Goal: Task Accomplishment & Management: Manage account settings

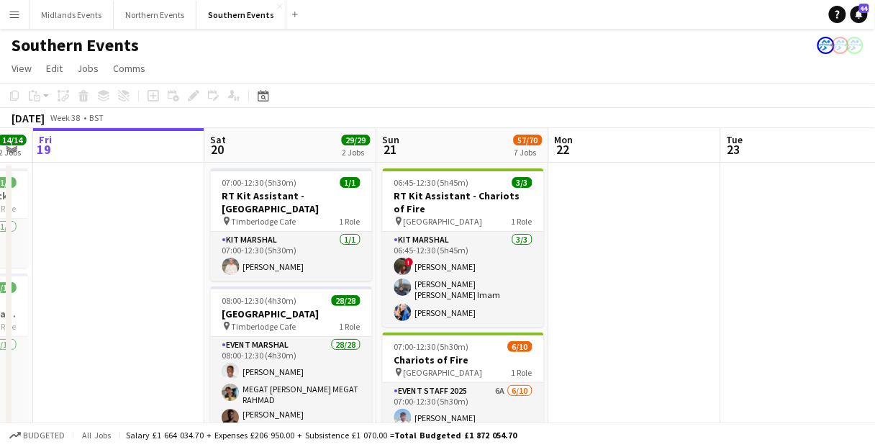
scroll to position [0, 517]
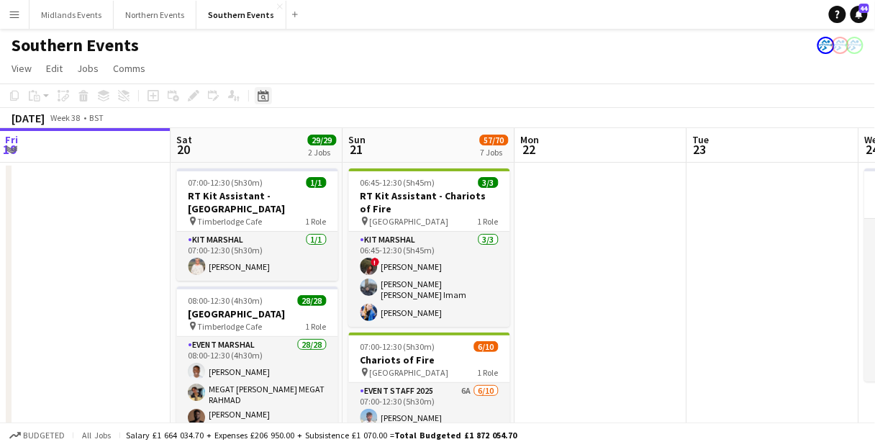
click at [268, 96] on div "Date picker" at bounding box center [263, 95] width 17 height 17
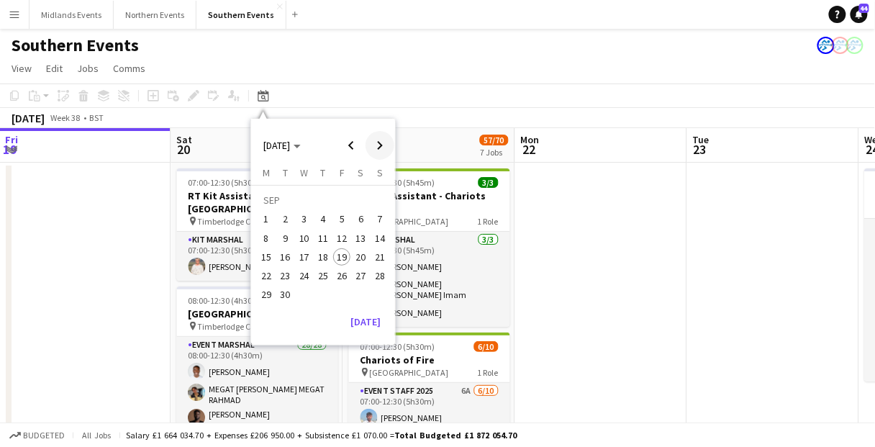
click at [376, 147] on span "Next month" at bounding box center [379, 145] width 29 height 29
click at [378, 223] on span "5" at bounding box center [379, 219] width 17 height 17
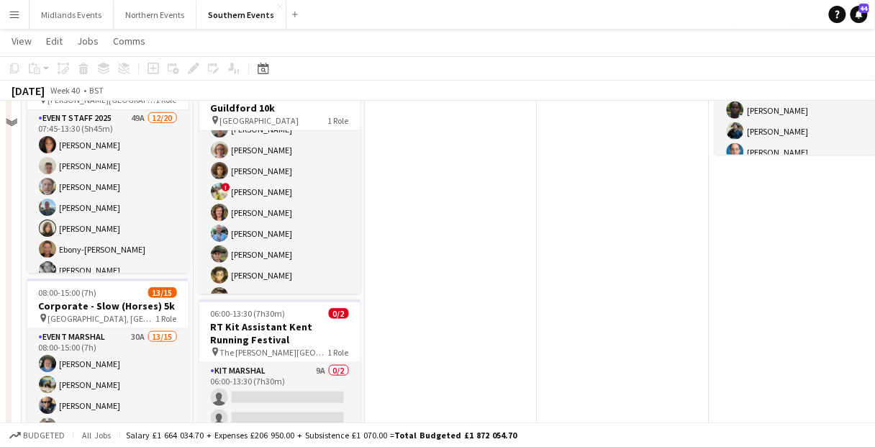
scroll to position [230, 0]
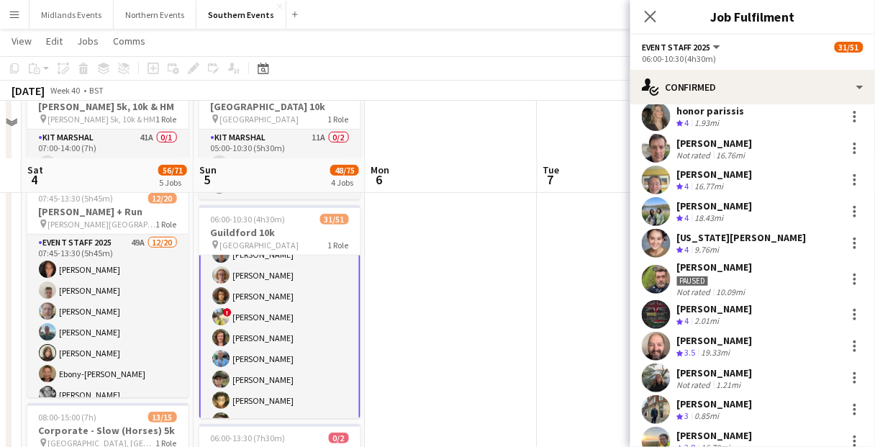
scroll to position [58, 0]
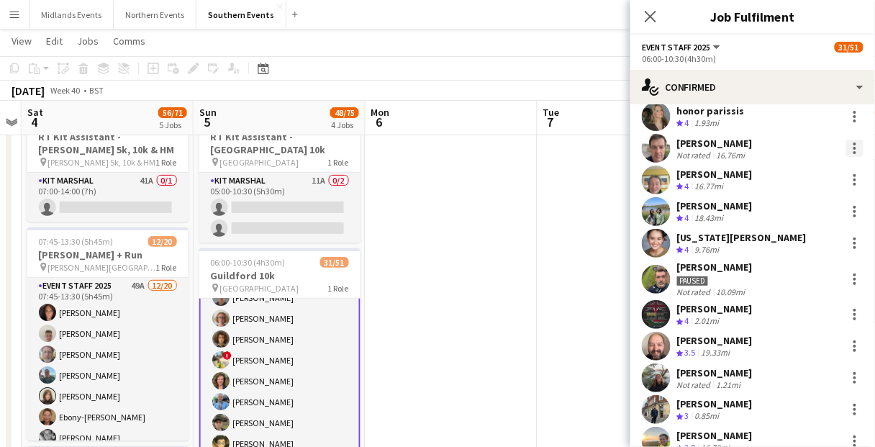
click at [846, 150] on div at bounding box center [854, 148] width 17 height 17
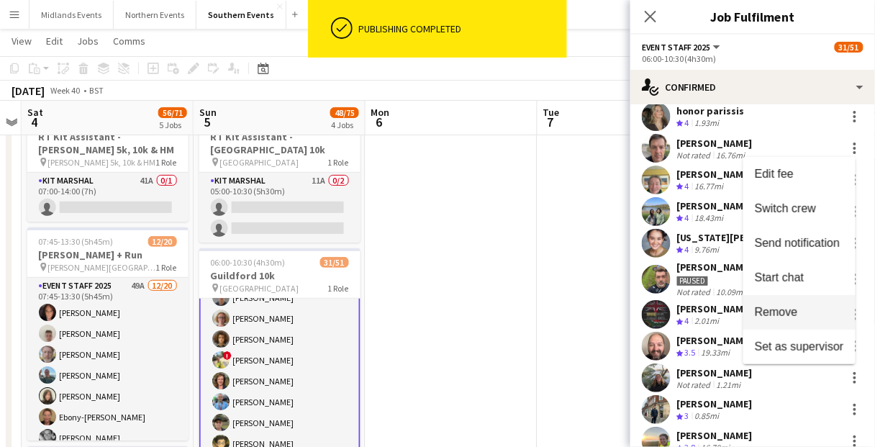
click at [776, 306] on span "Remove" at bounding box center [776, 312] width 43 height 12
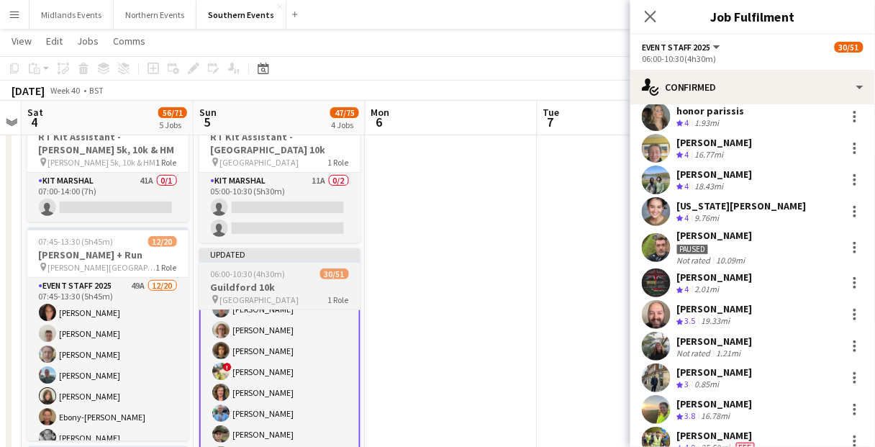
click at [260, 268] on span "06:00-10:30 (4h30m)" at bounding box center [248, 273] width 75 height 11
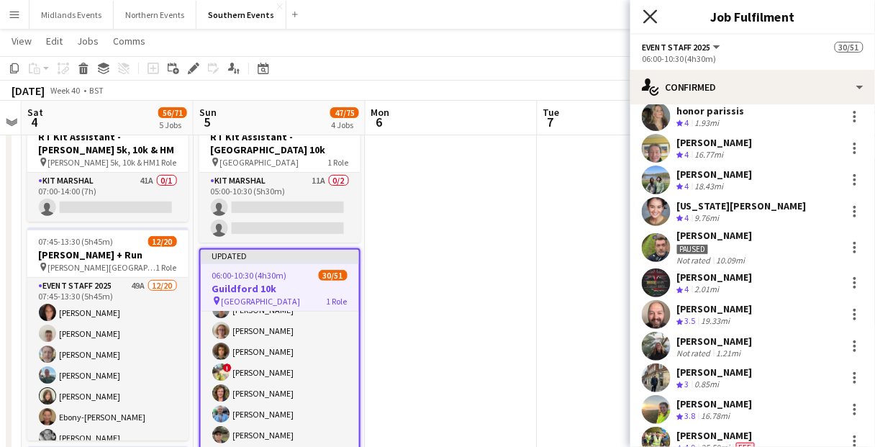
click at [655, 14] on icon "Close pop-in" at bounding box center [650, 16] width 14 height 14
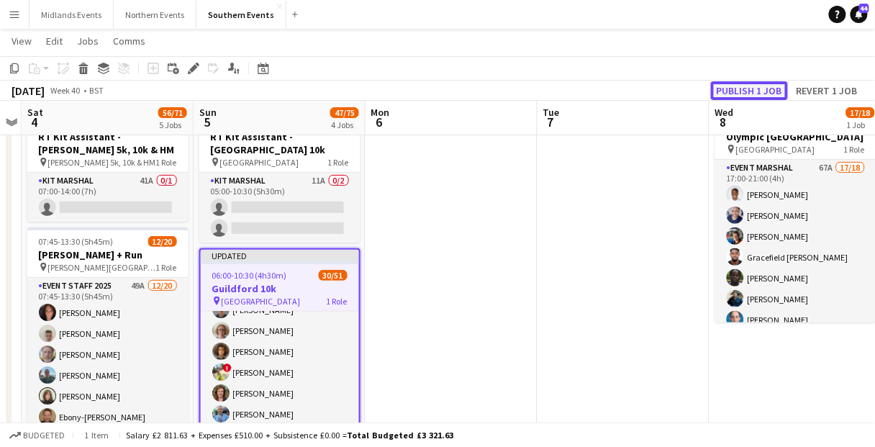
click at [753, 91] on button "Publish 1 job" at bounding box center [749, 90] width 77 height 19
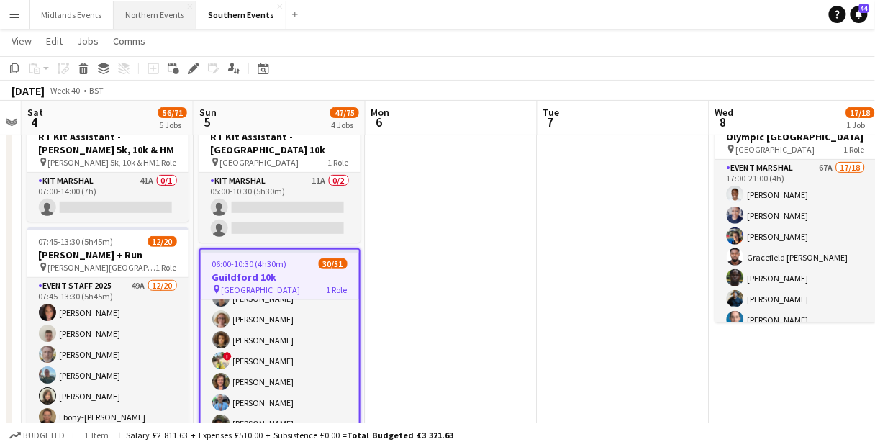
click at [160, 16] on button "Northern Events Close" at bounding box center [155, 15] width 83 height 28
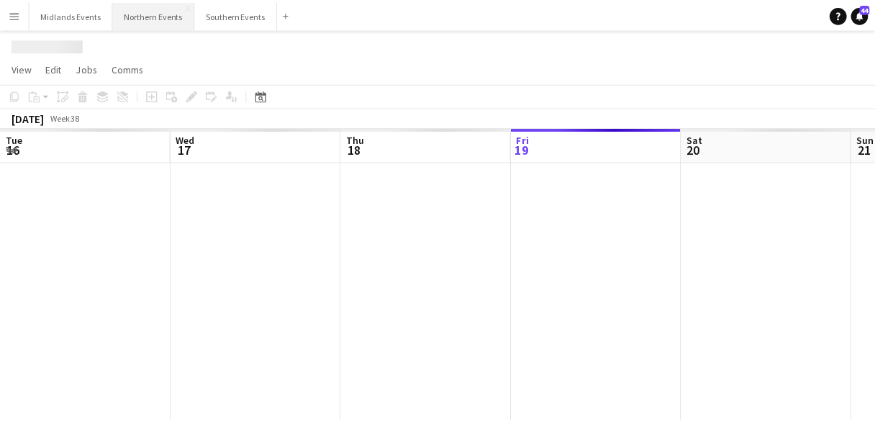
scroll to position [0, 344]
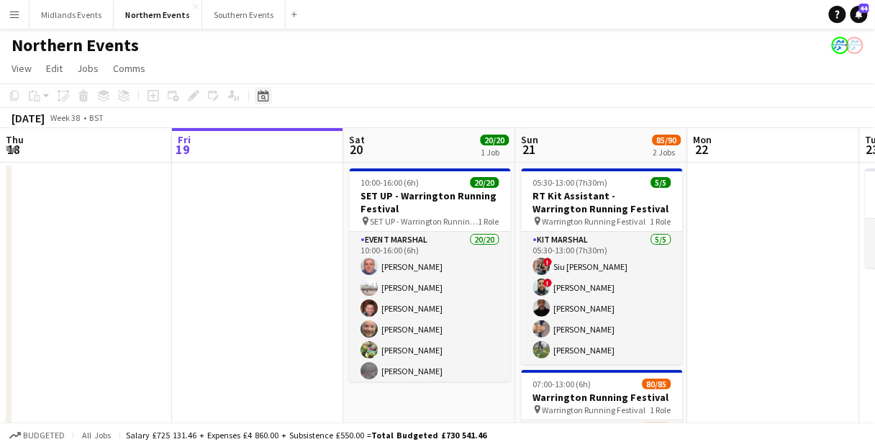
click at [271, 101] on div "Date picker" at bounding box center [263, 95] width 17 height 17
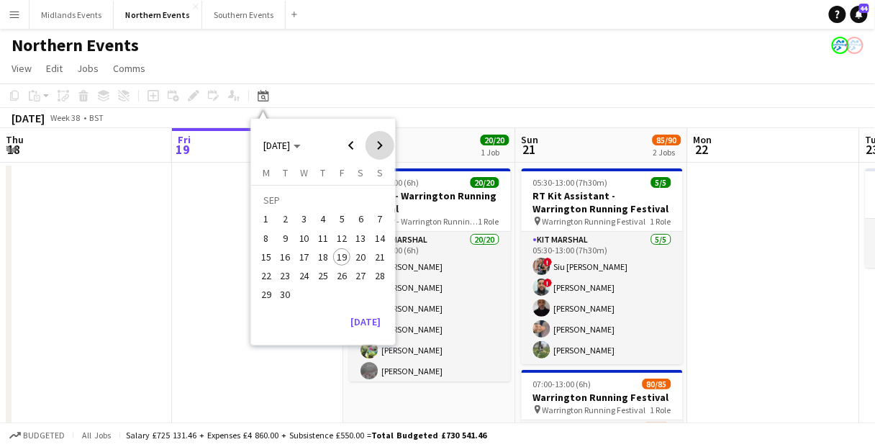
click at [384, 149] on span "Next month" at bounding box center [379, 145] width 29 height 29
click at [378, 220] on span "5" at bounding box center [379, 219] width 17 height 17
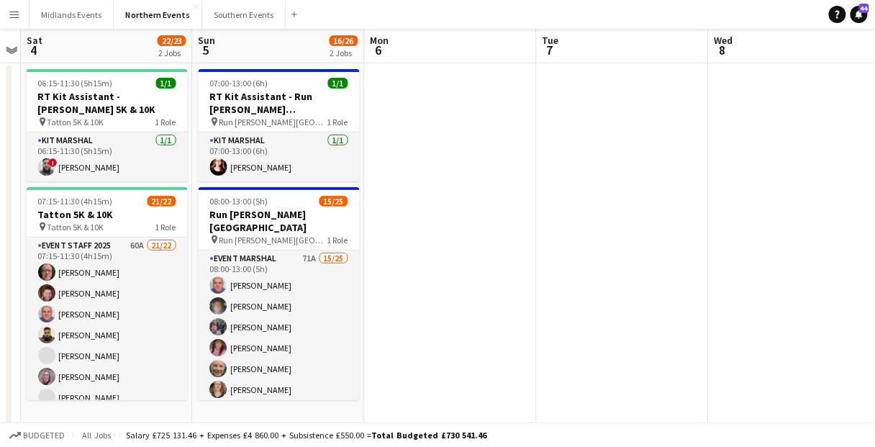
scroll to position [115, 0]
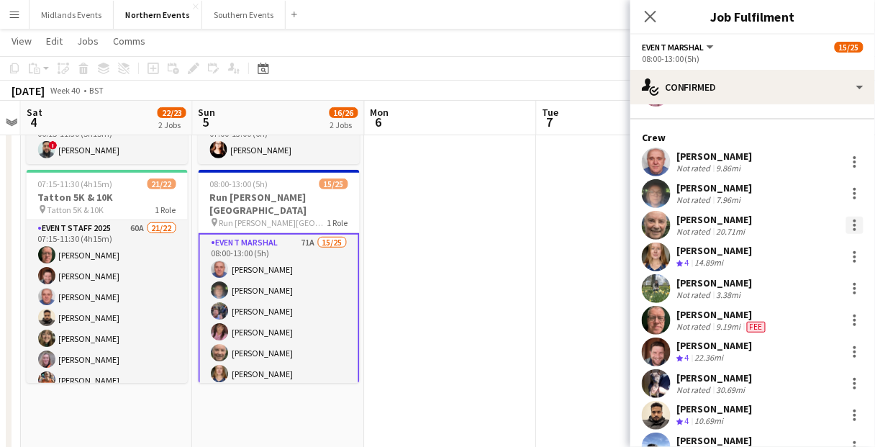
click at [853, 224] on div at bounding box center [854, 225] width 3 height 3
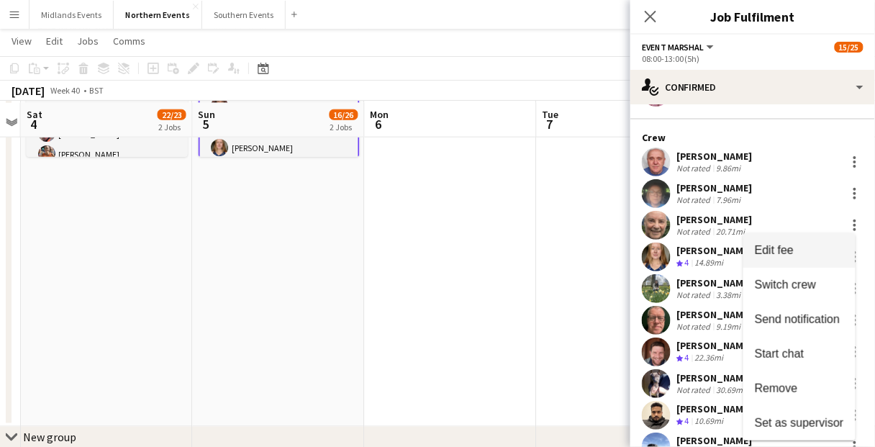
scroll to position [345, 0]
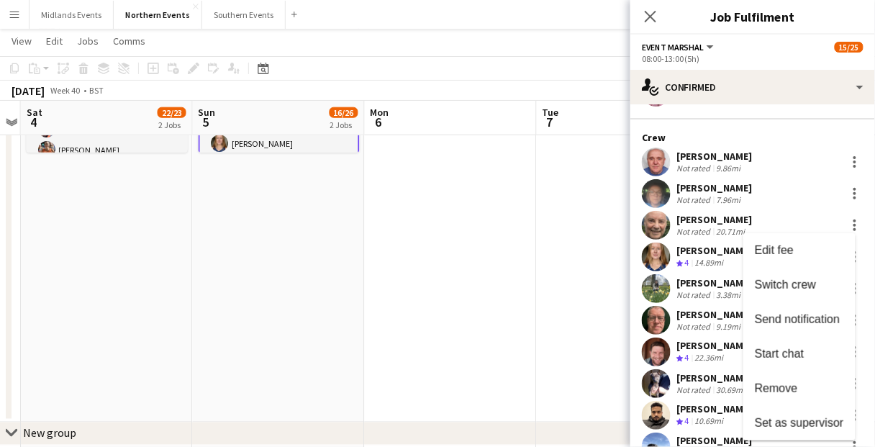
click at [696, 224] on div at bounding box center [437, 223] width 875 height 447
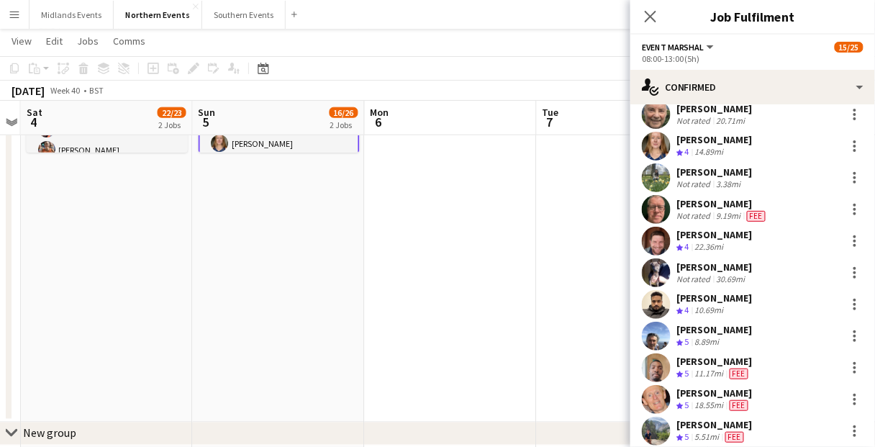
scroll to position [230, 0]
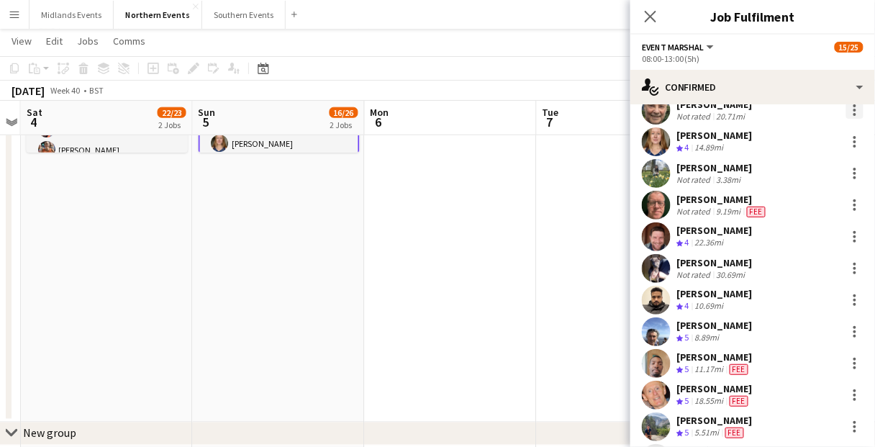
click at [853, 114] on div at bounding box center [854, 114] width 3 height 3
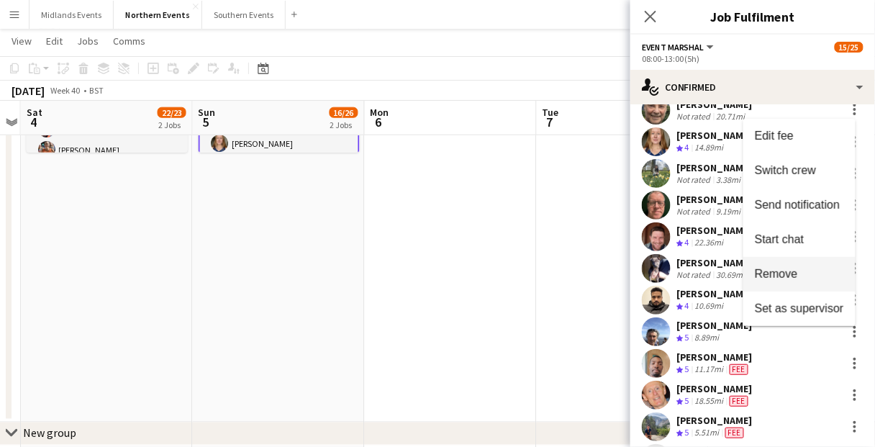
click at [814, 280] on span "Remove" at bounding box center [799, 274] width 89 height 13
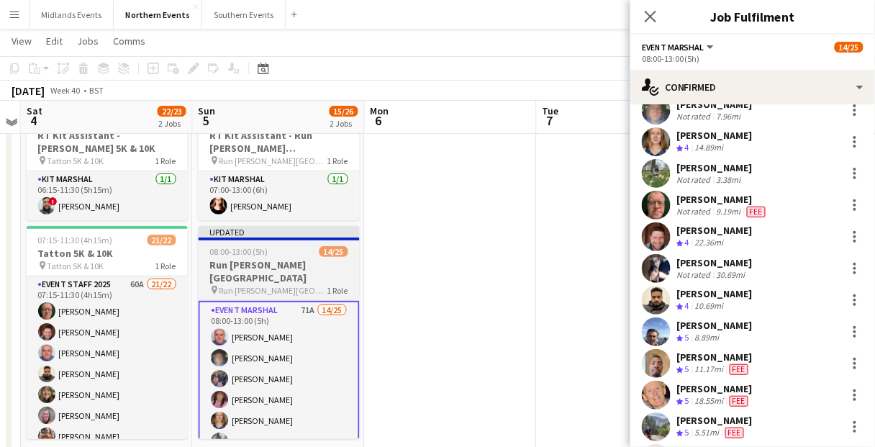
scroll to position [58, 0]
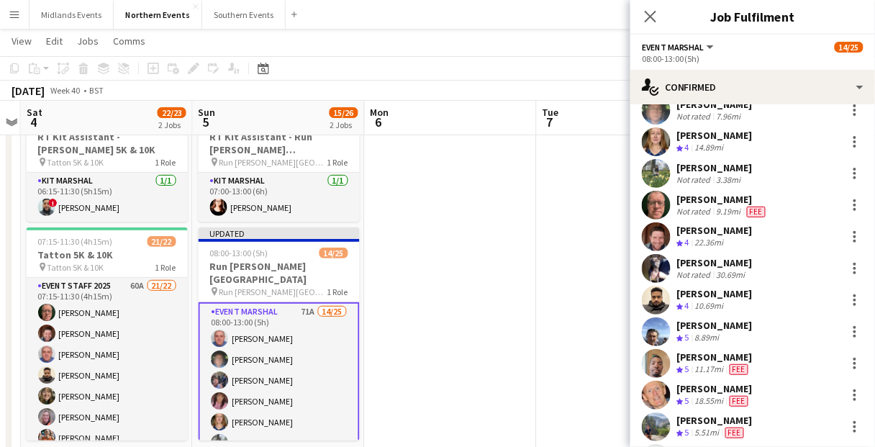
click at [304, 287] on app-job-card "Updated 08:00-13:00 (5h) 14/25 Run [PERSON_NAME][GEOGRAPHIC_DATA] pin Run [PERS…" at bounding box center [279, 333] width 161 height 213
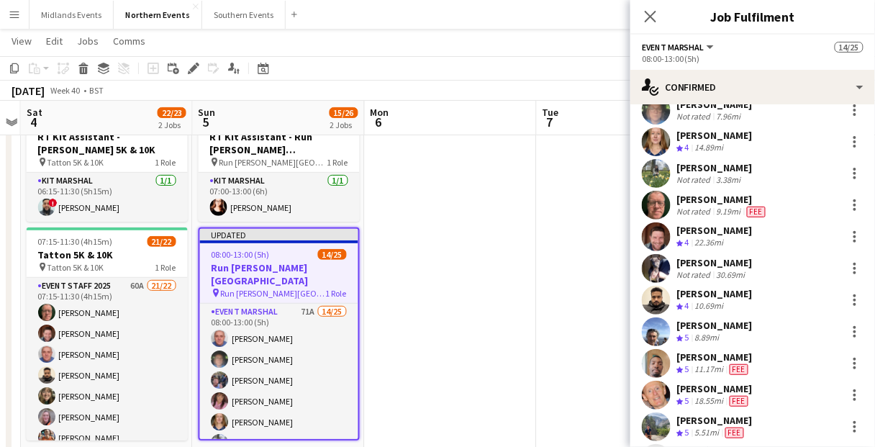
click at [648, 15] on icon "Close pop-in" at bounding box center [651, 17] width 12 height 12
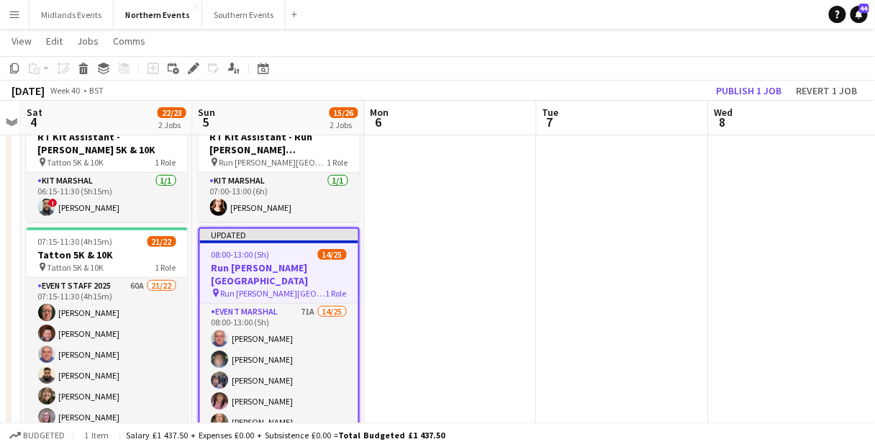
click at [753, 100] on div "[DATE] Week 40 • BST Publish 1 job Revert 1 job" at bounding box center [437, 91] width 875 height 20
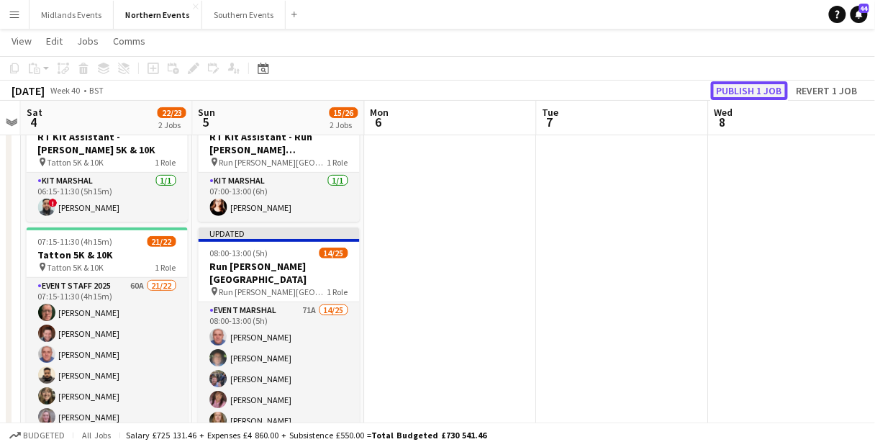
click at [753, 94] on button "Publish 1 job" at bounding box center [749, 90] width 77 height 19
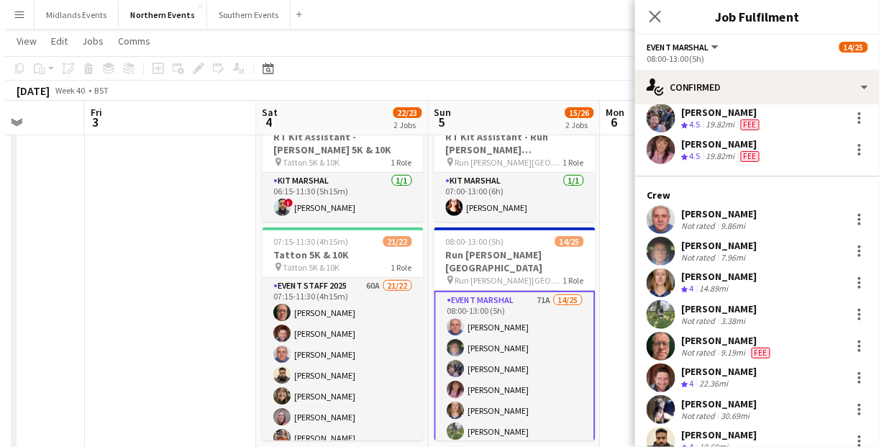
scroll to position [0, 0]
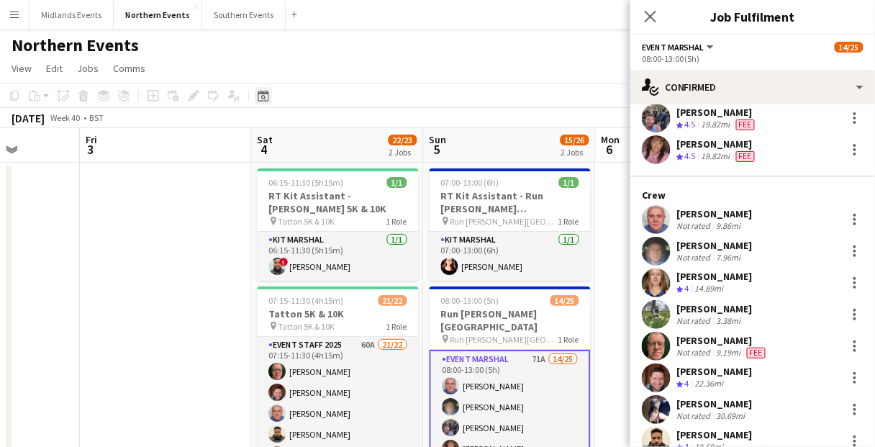
click at [265, 92] on icon "Date picker" at bounding box center [264, 96] width 12 height 12
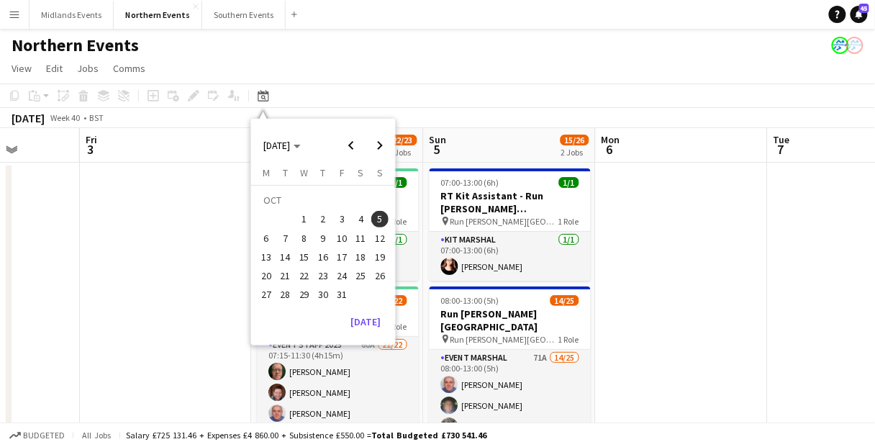
click at [220, 34] on div "Northern Events" at bounding box center [437, 42] width 875 height 27
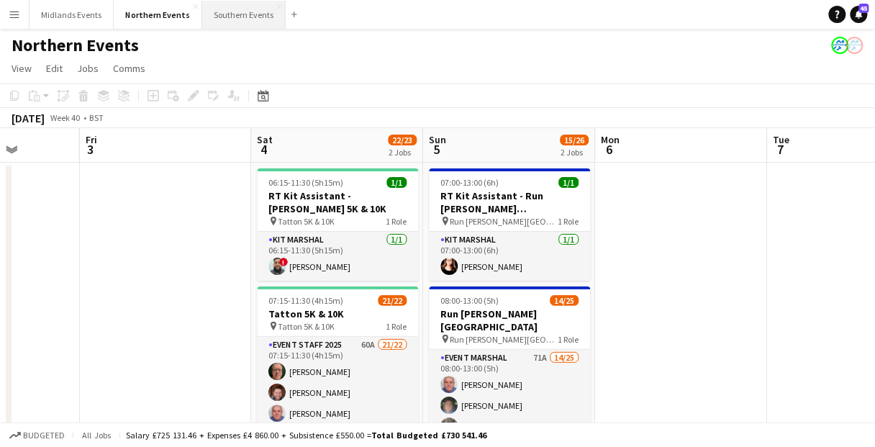
click at [226, 20] on button "Southern Events Close" at bounding box center [243, 15] width 83 height 28
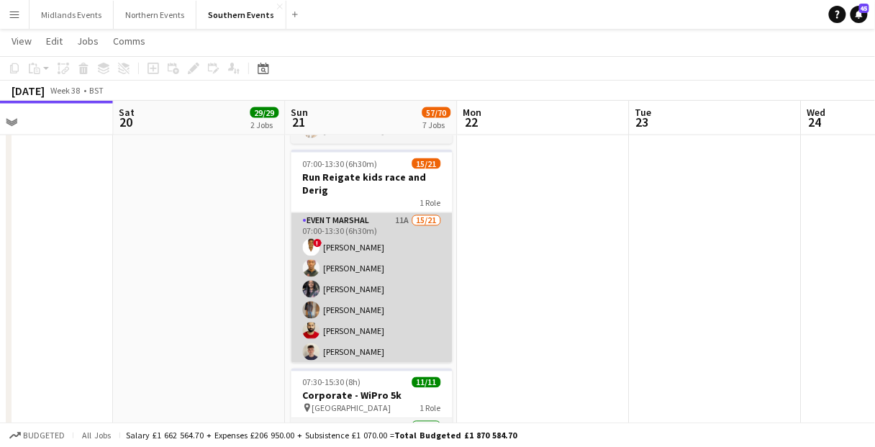
click at [399, 303] on app-card-role "Event Marshal 11A 15/21 07:00-13:30 (6h30m) ! [PERSON_NAME] [PERSON_NAME] Cyrus…" at bounding box center [371, 448] width 161 height 471
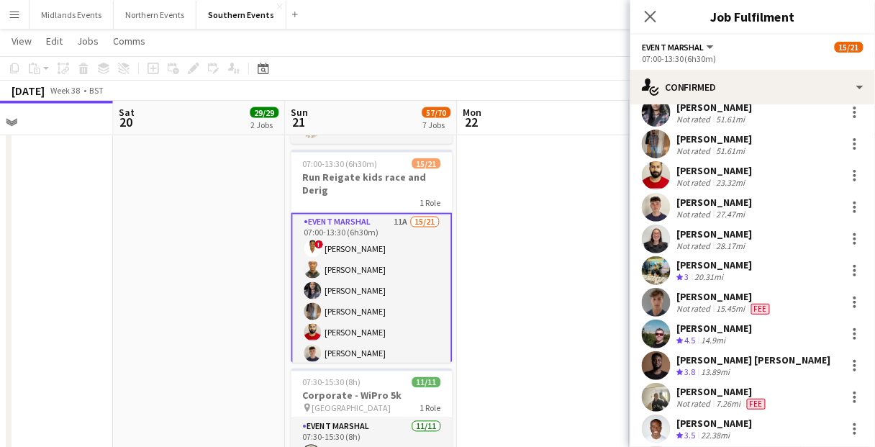
scroll to position [115, 0]
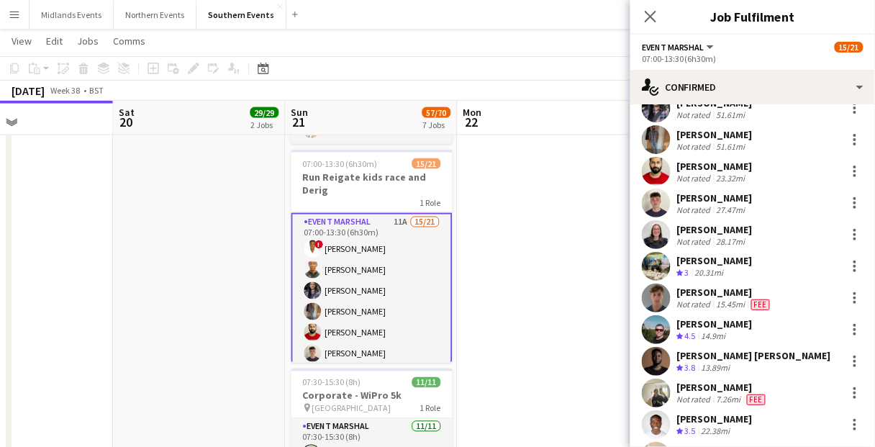
click at [514, 332] on app-date-cell at bounding box center [544, 325] width 172 height 1365
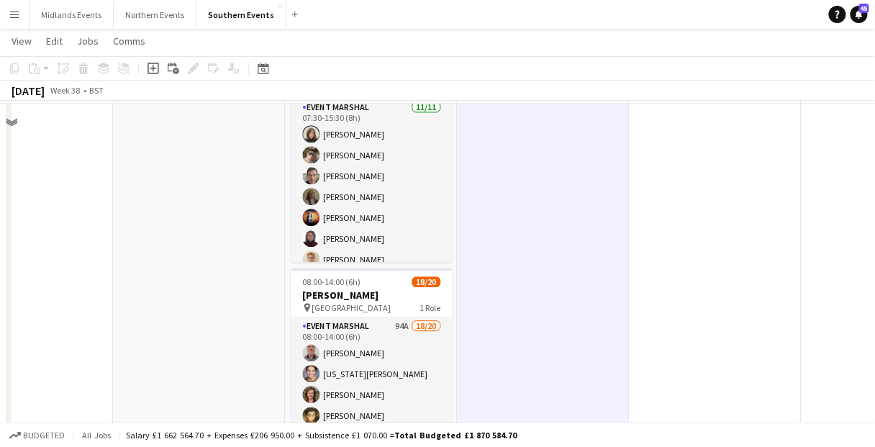
scroll to position [921, 0]
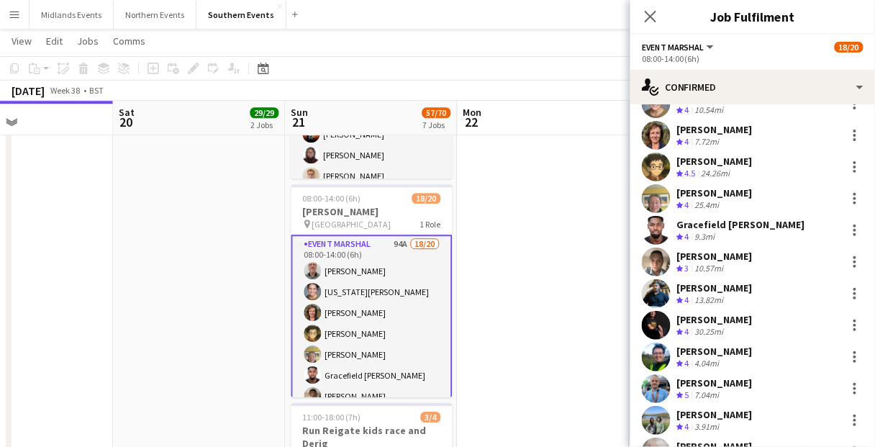
scroll to position [0, 0]
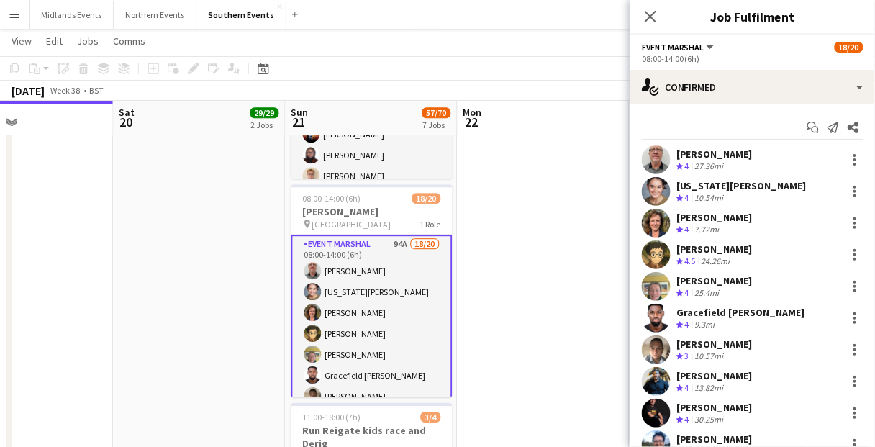
click at [656, 194] on app-user-avatar at bounding box center [656, 191] width 29 height 29
